Goal: Communication & Community: Answer question/provide support

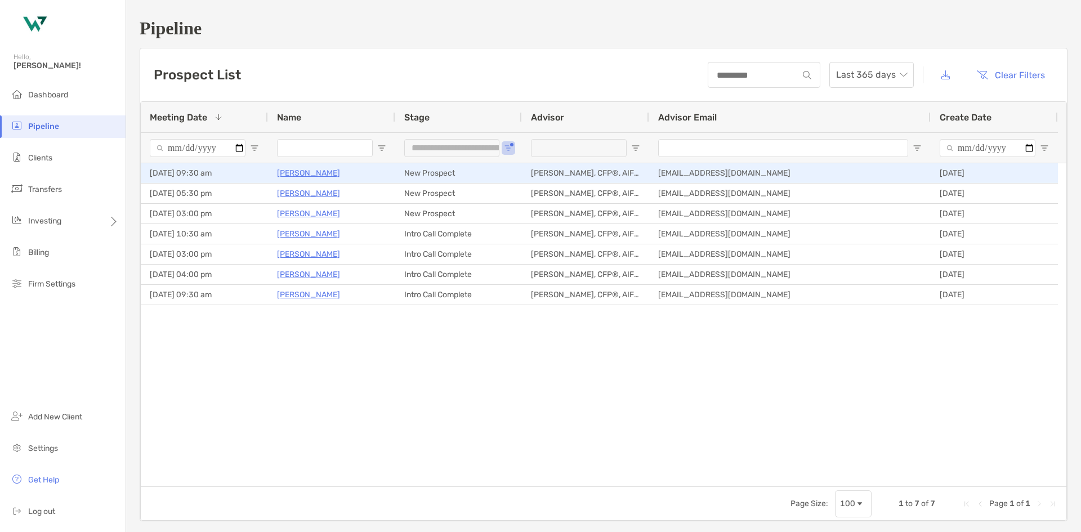
click at [323, 174] on p "[PERSON_NAME]" at bounding box center [308, 173] width 63 height 14
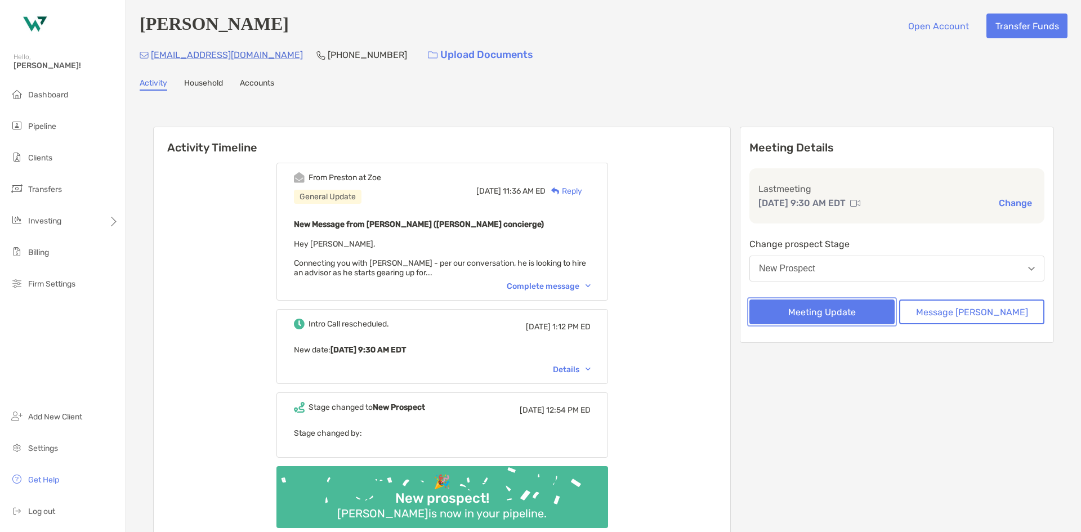
click at [857, 311] on button "Meeting Update" at bounding box center [821, 311] width 145 height 25
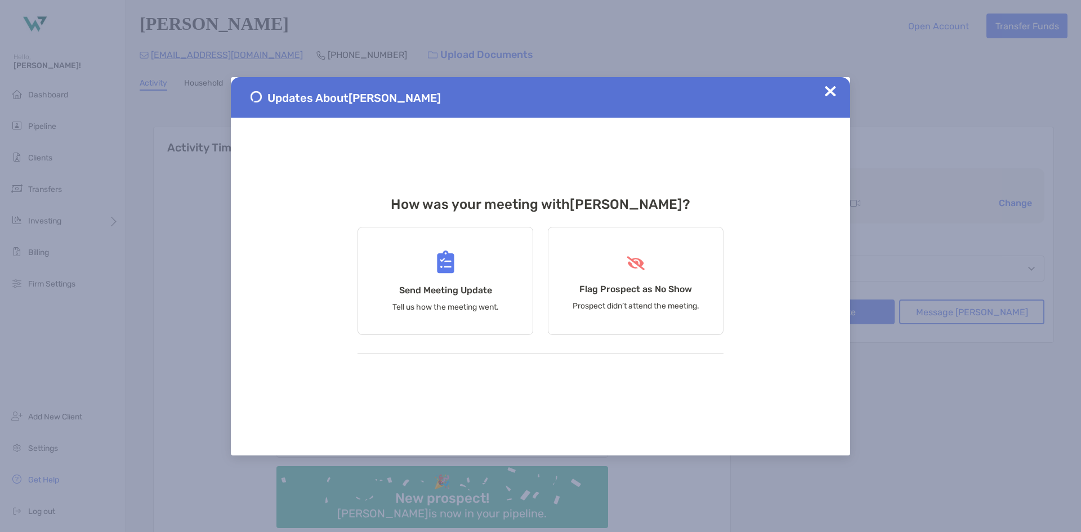
click at [835, 91] on img at bounding box center [830, 91] width 11 height 11
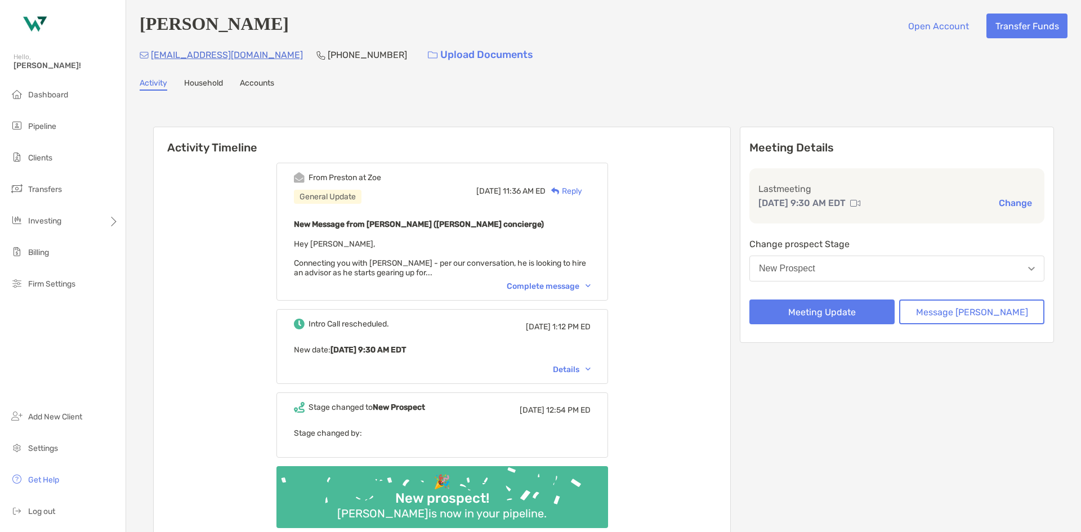
click at [859, 268] on button "New Prospect" at bounding box center [896, 269] width 295 height 26
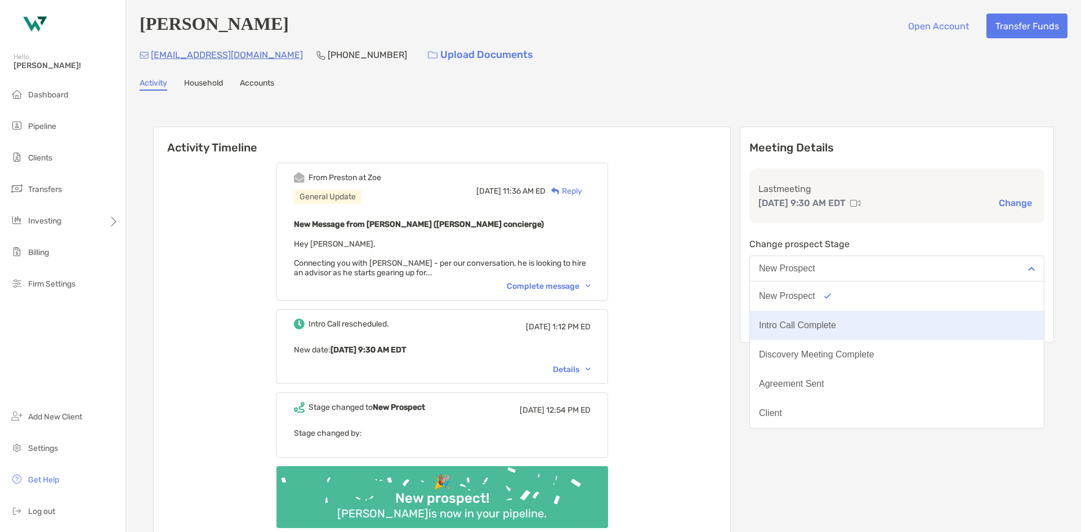
click at [836, 325] on div "Intro Call Complete" at bounding box center [797, 325] width 77 height 10
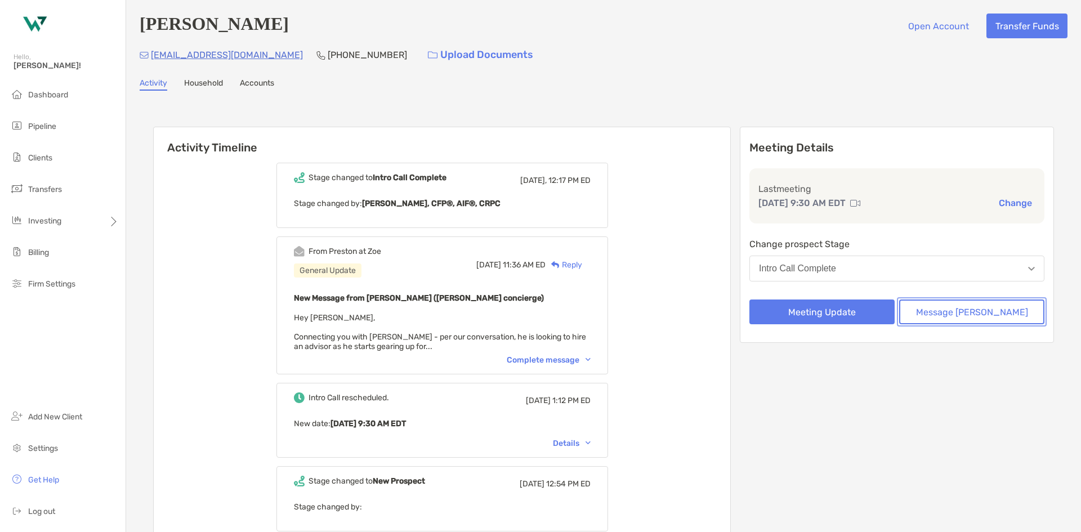
click at [945, 315] on button "Message [PERSON_NAME]" at bounding box center [971, 311] width 145 height 25
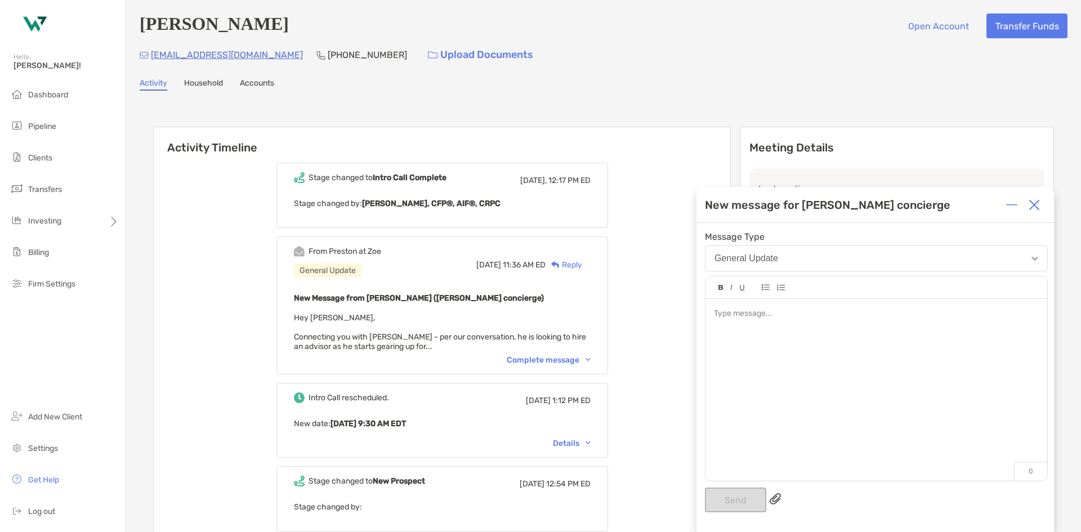
click at [795, 314] on div at bounding box center [876, 314] width 324 height 12
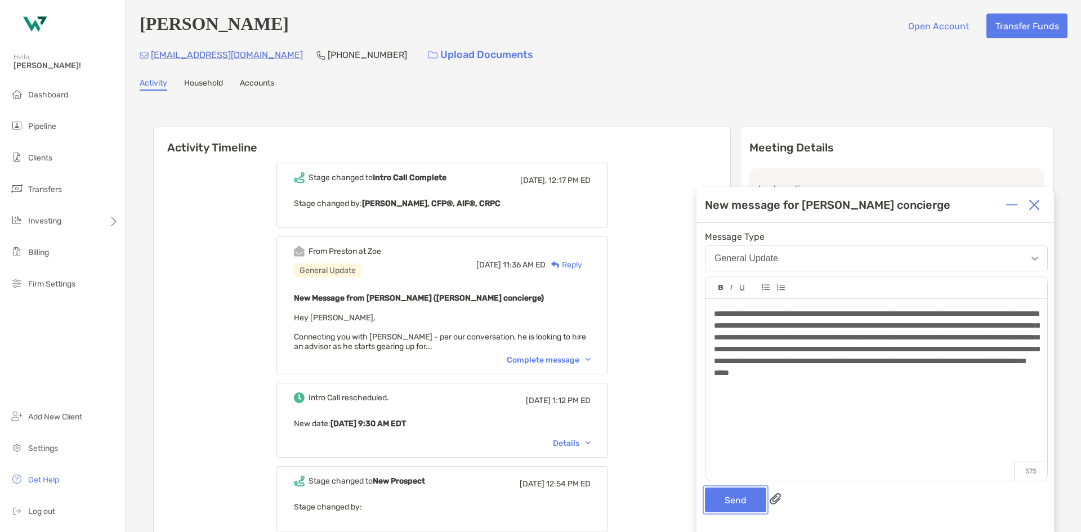
click at [731, 503] on button "Send" at bounding box center [735, 499] width 61 height 25
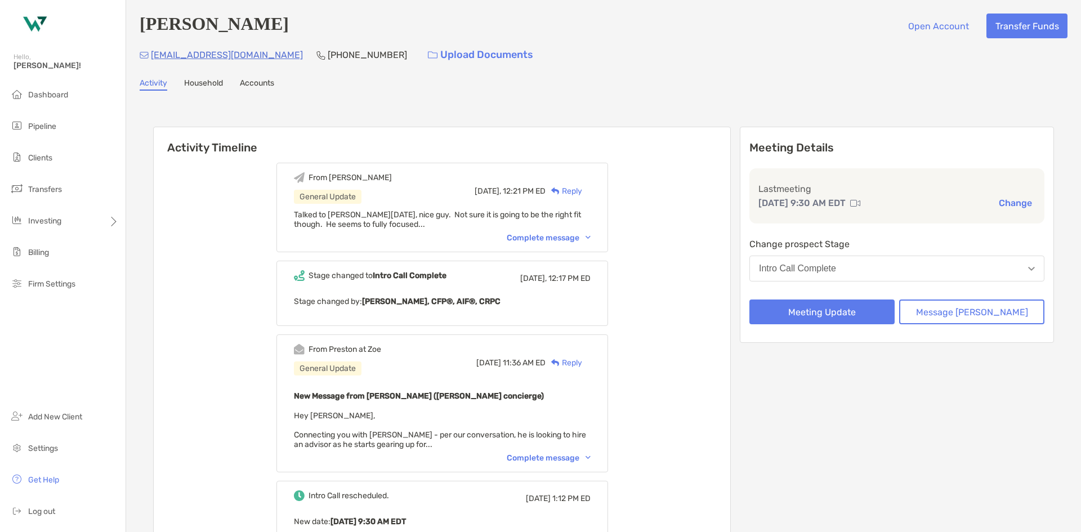
drag, startPoint x: 210, startPoint y: 53, endPoint x: 187, endPoint y: 62, distance: 25.0
click at [187, 62] on p "[EMAIL_ADDRESS][DOMAIN_NAME]" at bounding box center [227, 55] width 152 height 14
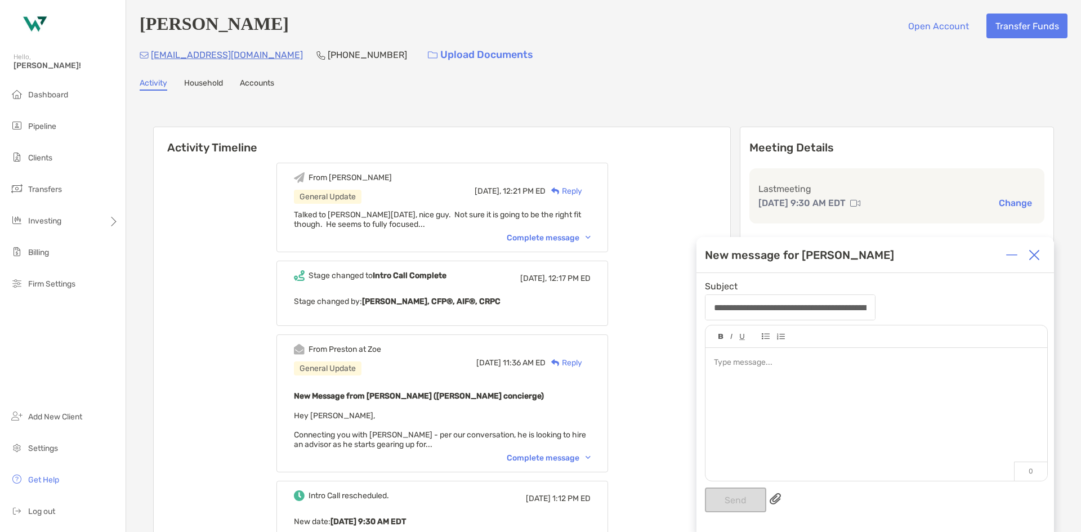
drag, startPoint x: 238, startPoint y: 53, endPoint x: 164, endPoint y: 57, distance: 74.4
click at [164, 57] on div "[EMAIL_ADDRESS][DOMAIN_NAME] [PHONE_NUMBER] Upload Documents" at bounding box center [604, 55] width 928 height 24
click at [1033, 252] on img at bounding box center [1033, 254] width 11 height 11
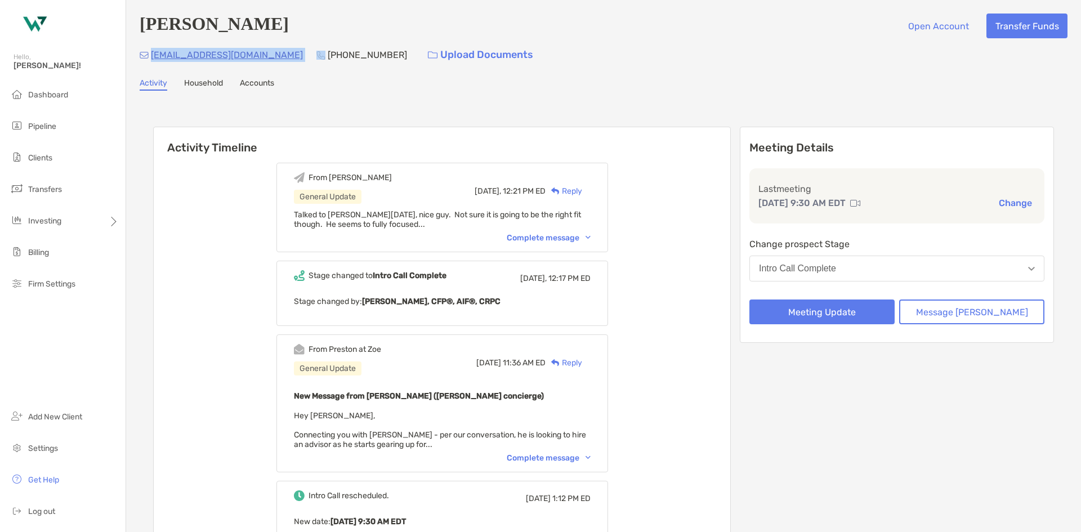
drag, startPoint x: 243, startPoint y: 51, endPoint x: 150, endPoint y: 64, distance: 93.2
click at [150, 64] on div "[EMAIL_ADDRESS][DOMAIN_NAME] [PHONE_NUMBER] Upload Documents" at bounding box center [604, 55] width 928 height 24
copy p "[EMAIL_ADDRESS][DOMAIN_NAME]"
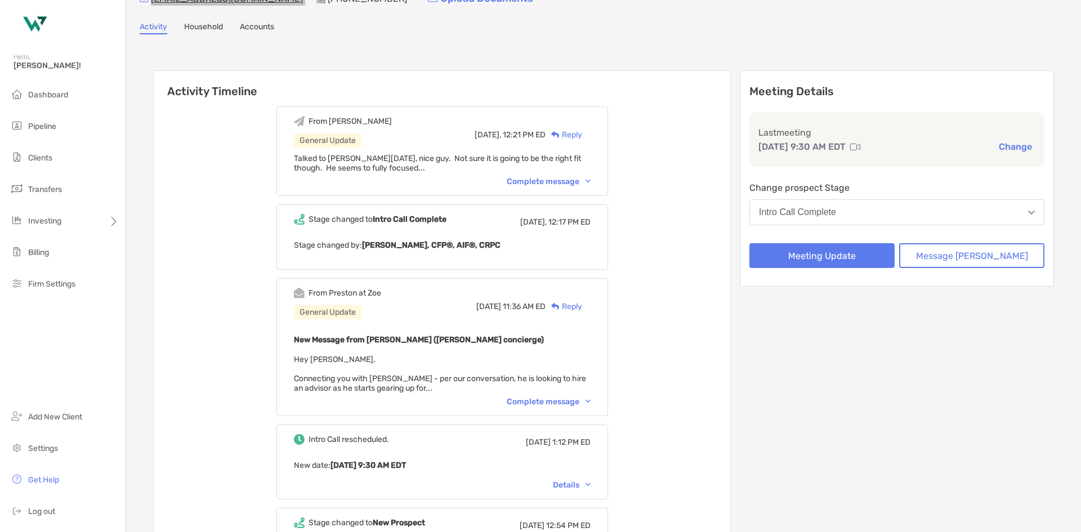
scroll to position [113, 0]
